Goal: Task Accomplishment & Management: Manage account settings

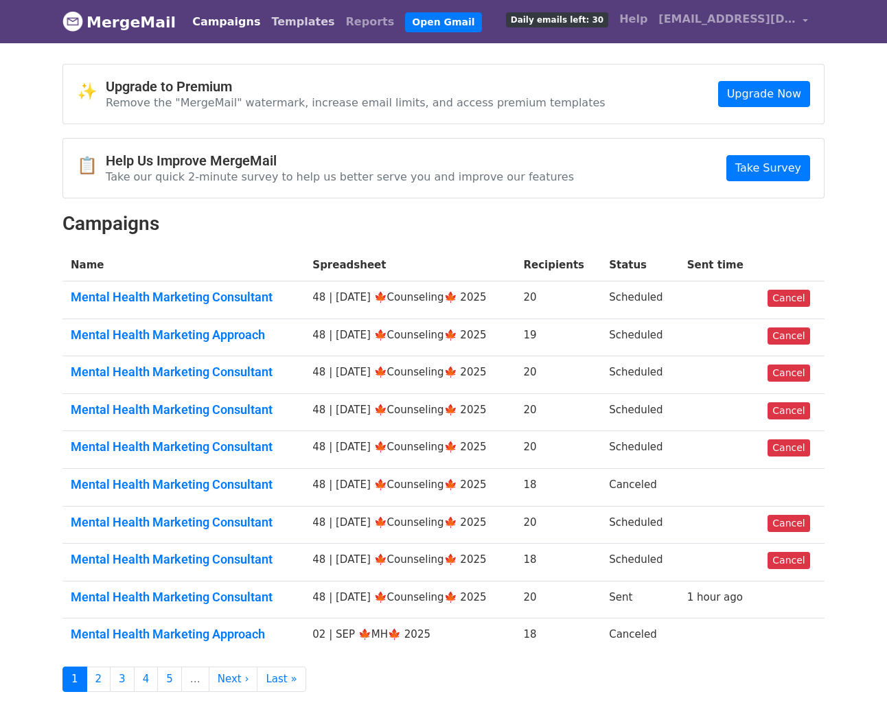
click at [266, 25] on link "Templates" at bounding box center [303, 21] width 74 height 27
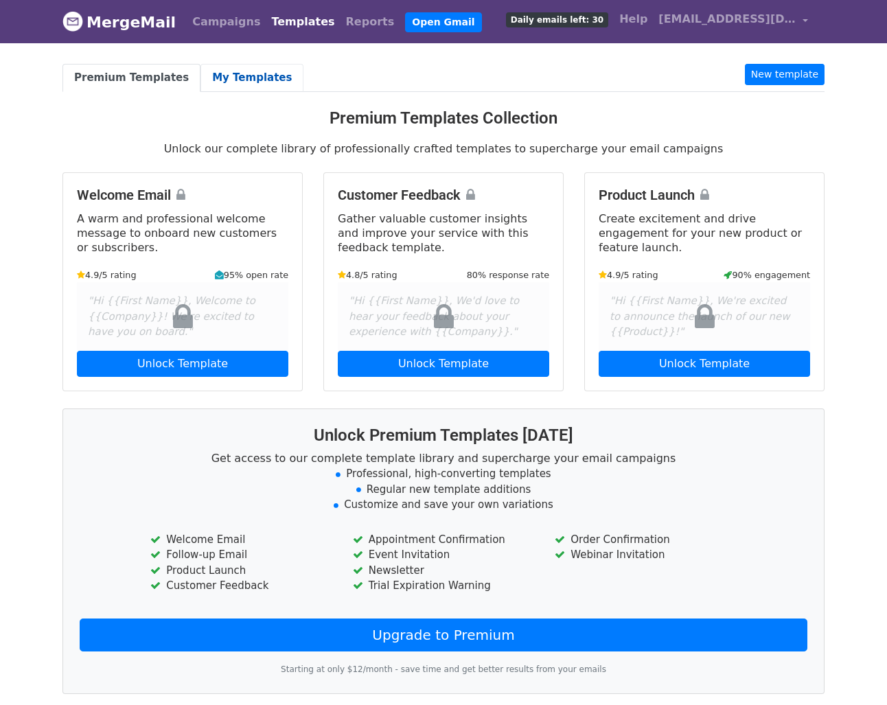
click at [255, 72] on link "My Templates" at bounding box center [251, 78] width 103 height 28
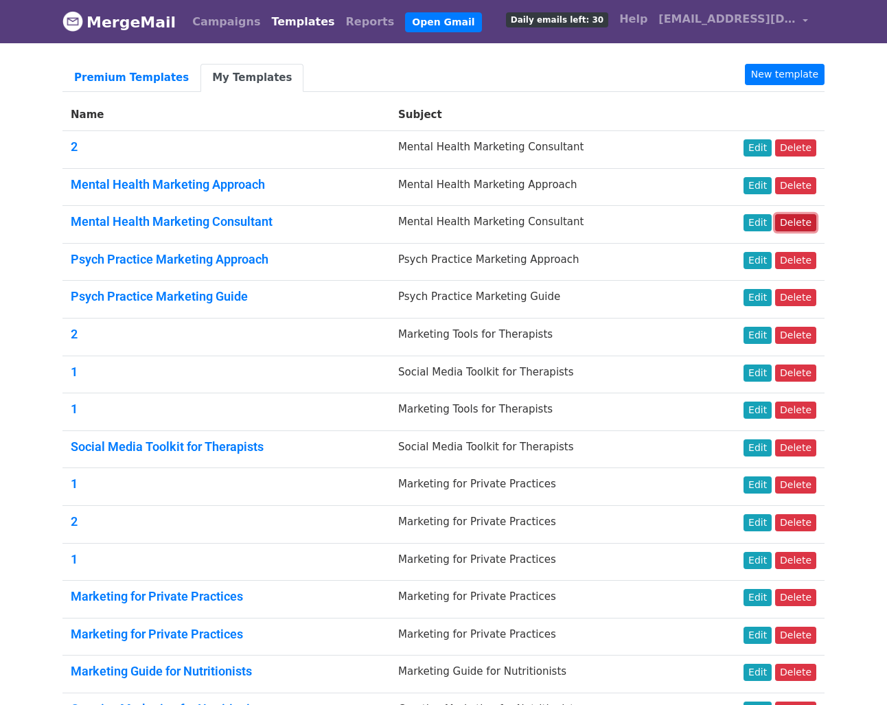
click at [804, 216] on link "Delete" at bounding box center [795, 222] width 41 height 17
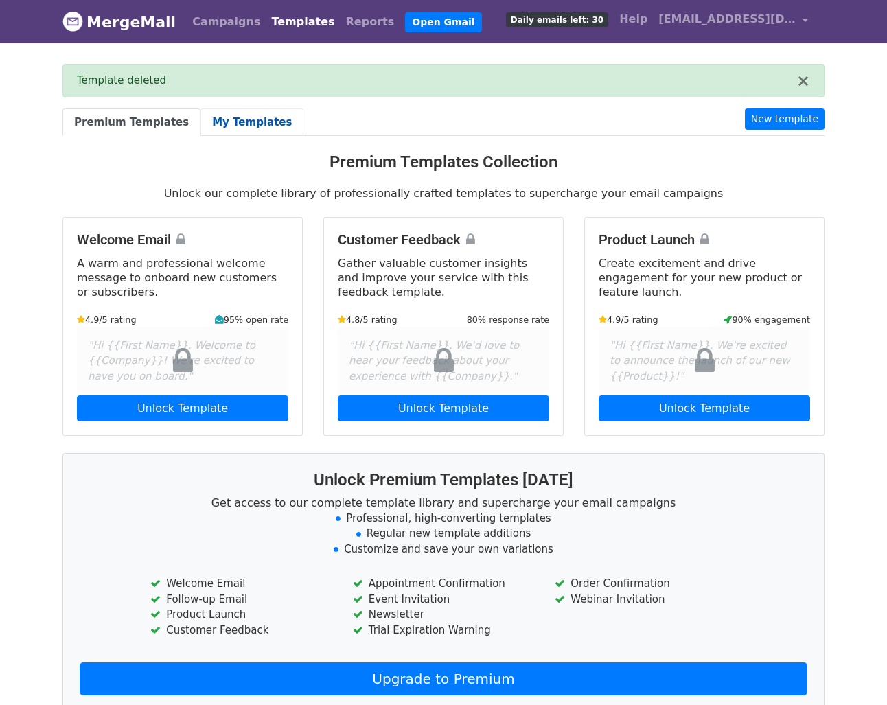
click at [200, 124] on link "My Templates" at bounding box center [251, 122] width 103 height 28
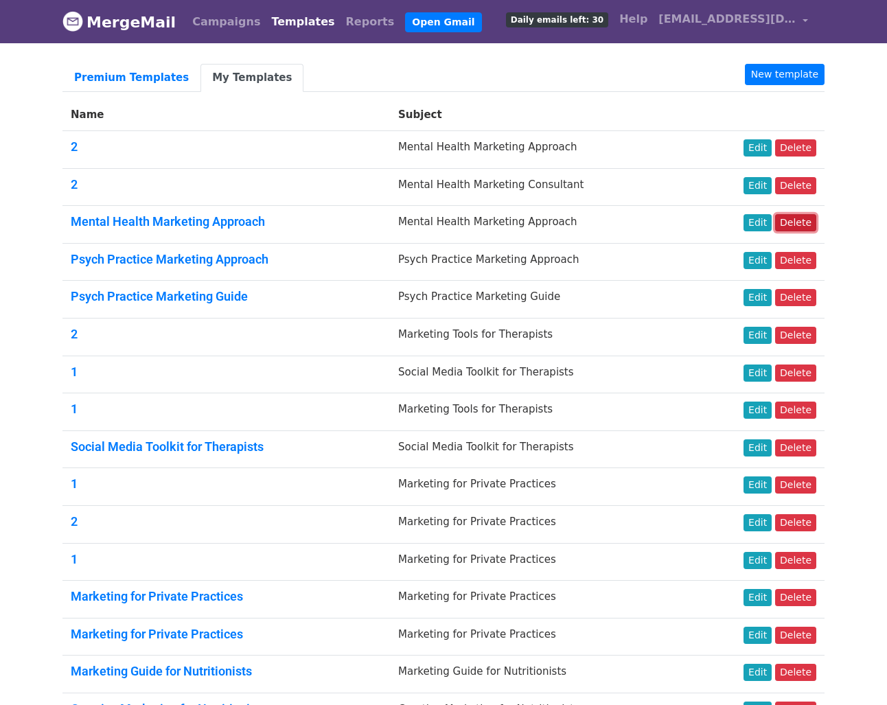
click at [797, 222] on link "Delete" at bounding box center [795, 222] width 41 height 17
